Goal: Task Accomplishment & Management: Use online tool/utility

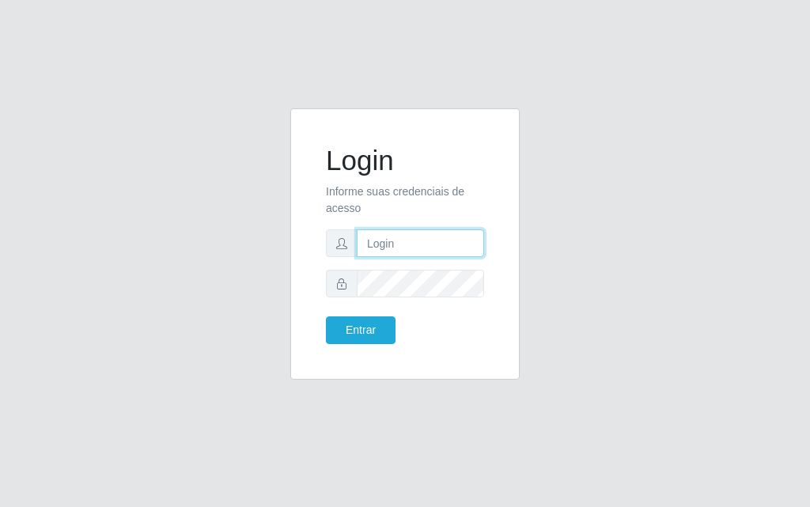
click at [444, 253] on input "text" at bounding box center [420, 243] width 127 height 28
type input "[PERSON_NAME]"
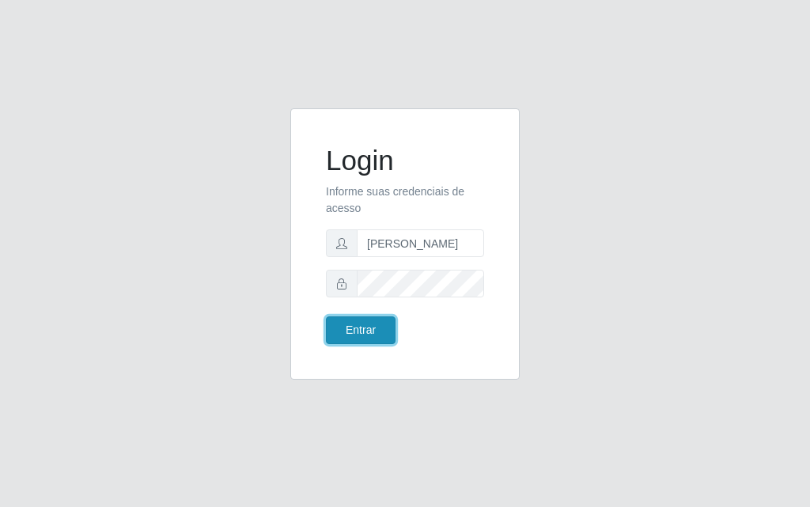
click at [346, 329] on button "Entrar" at bounding box center [361, 330] width 70 height 28
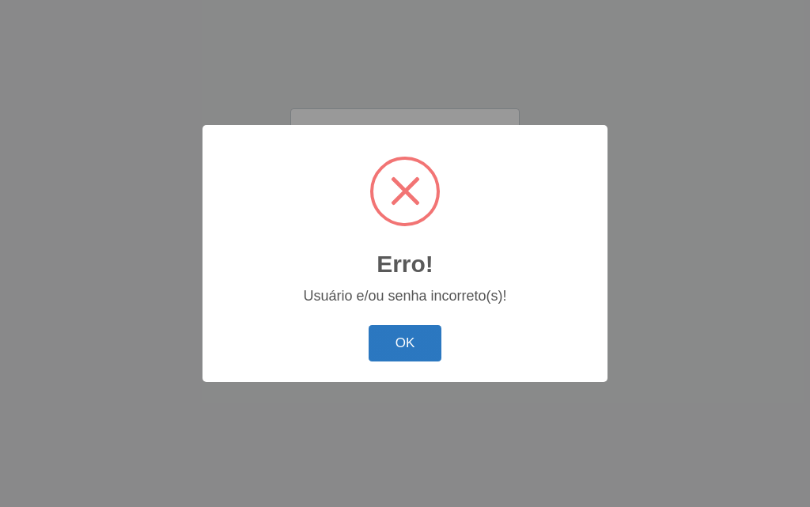
click at [400, 347] on button "OK" at bounding box center [406, 343] width 74 height 37
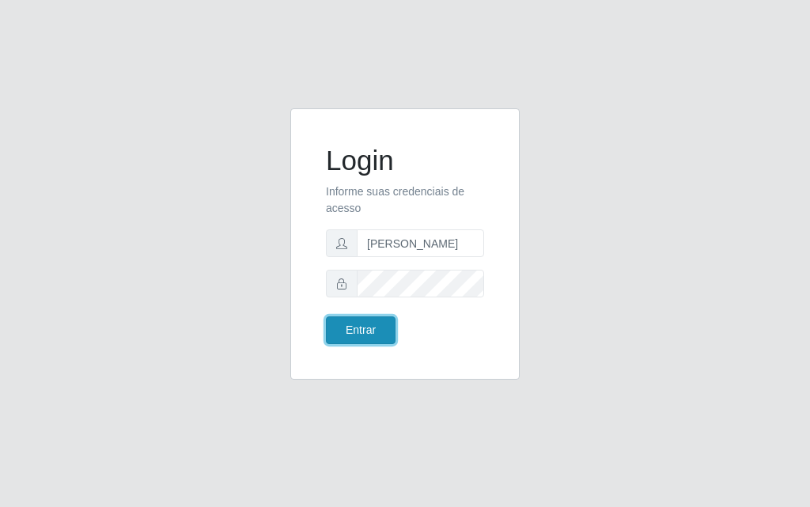
click at [365, 317] on button "Entrar" at bounding box center [361, 330] width 70 height 28
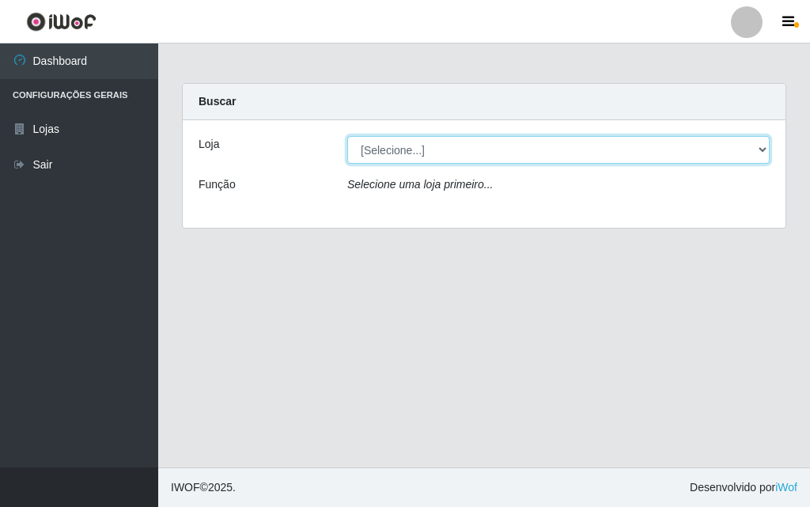
click at [702, 149] on select "[Selecione...] Divino Fogão - [GEOGRAPHIC_DATA]" at bounding box center [558, 150] width 422 height 28
select select "499"
click at [347, 136] on select "[Selecione...] Divino Fogão - [GEOGRAPHIC_DATA]" at bounding box center [558, 150] width 422 height 28
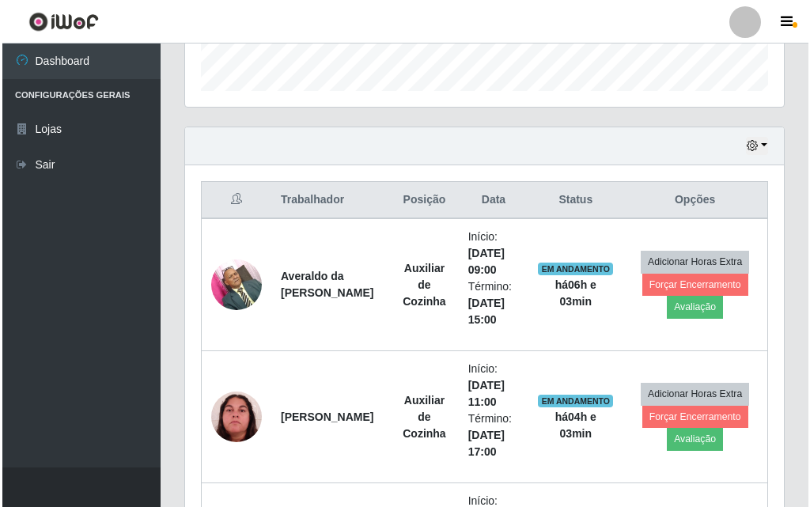
scroll to position [554, 0]
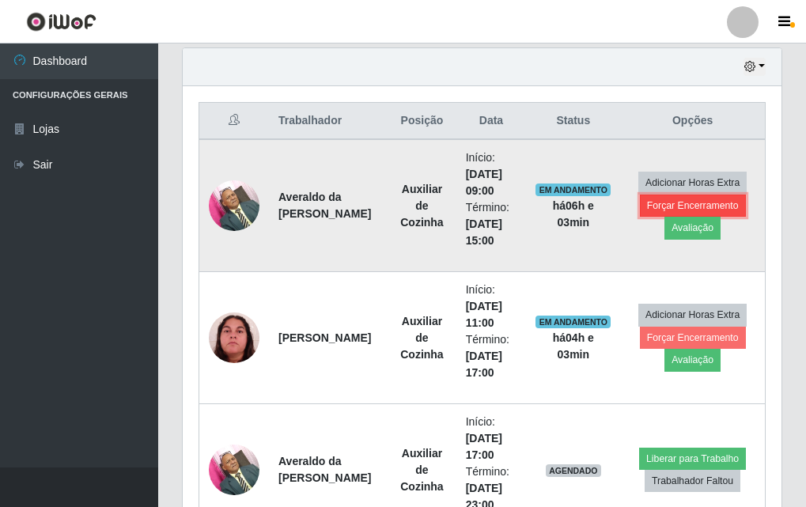
click at [714, 197] on button "Forçar Encerramento" at bounding box center [693, 206] width 106 height 22
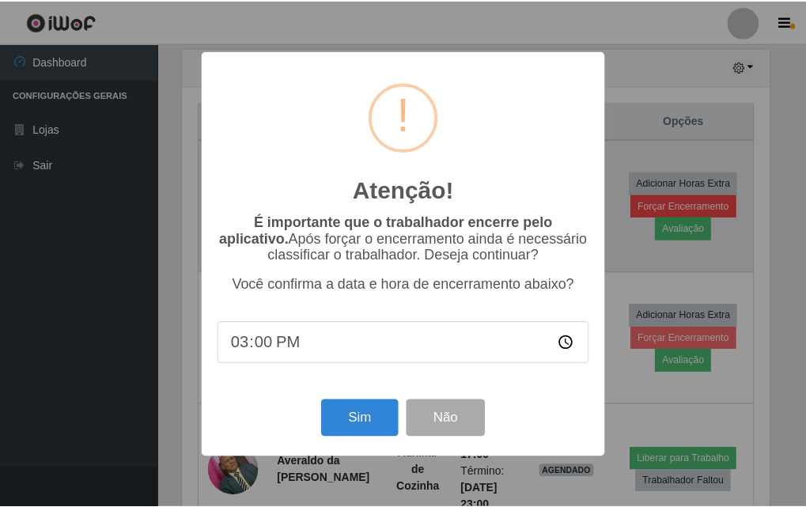
scroll to position [328, 591]
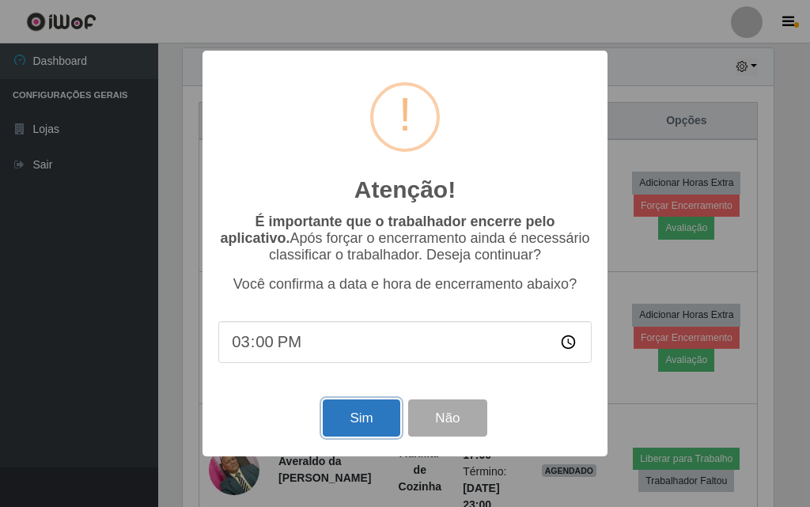
click at [380, 413] on button "Sim" at bounding box center [361, 417] width 77 height 37
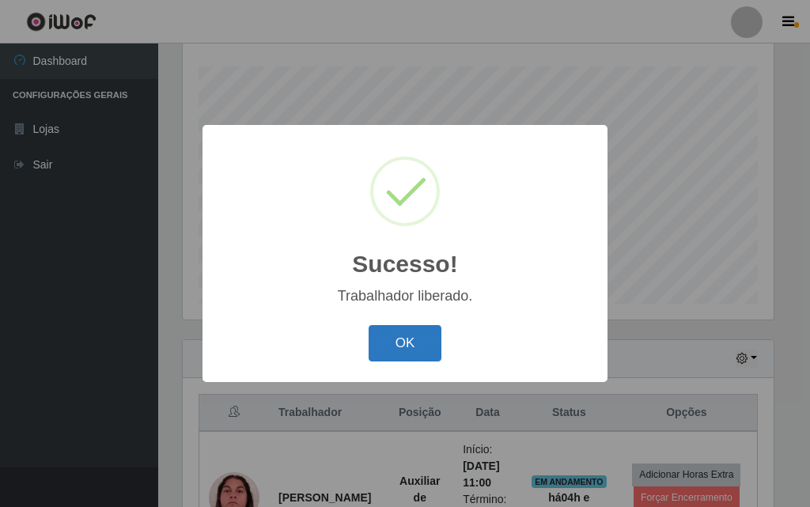
click at [410, 342] on button "OK" at bounding box center [406, 343] width 74 height 37
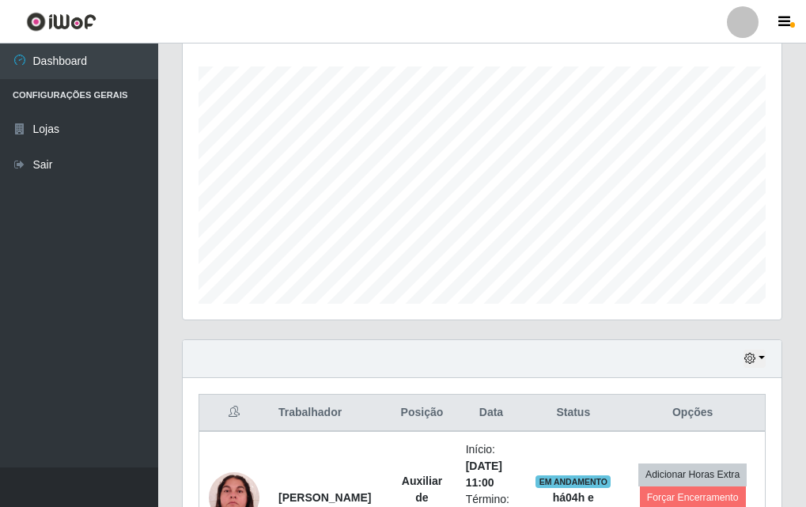
scroll to position [526, 0]
